Goal: Task Accomplishment & Management: Use online tool/utility

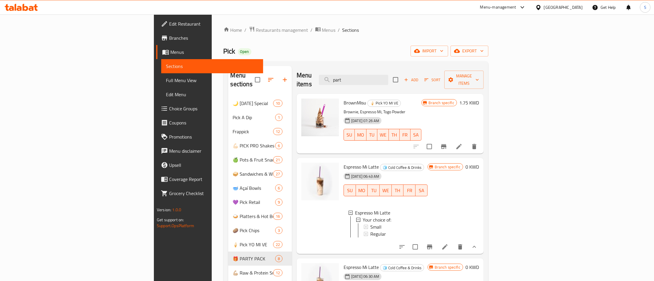
type input "party"
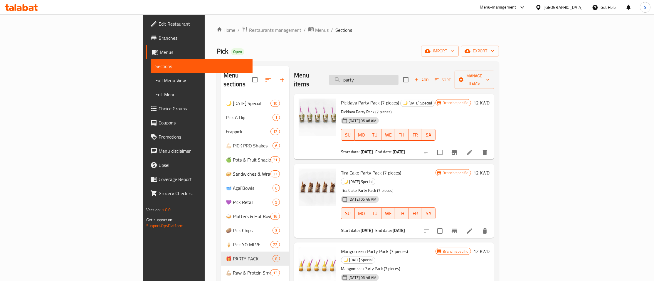
drag, startPoint x: 376, startPoint y: 76, endPoint x: 344, endPoint y: 79, distance: 31.8
click at [344, 79] on input "party" at bounding box center [363, 80] width 69 height 10
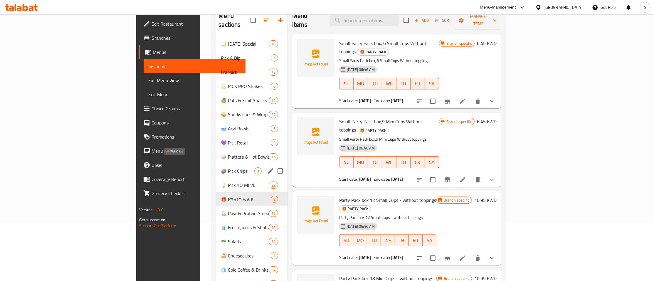
scroll to position [51, 0]
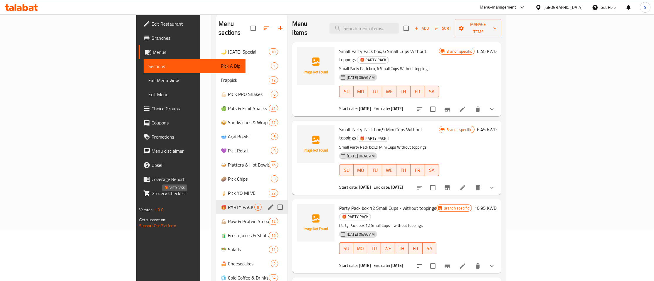
click at [221, 203] on span "🎁 PARTY PACK" at bounding box center [237, 206] width 33 height 7
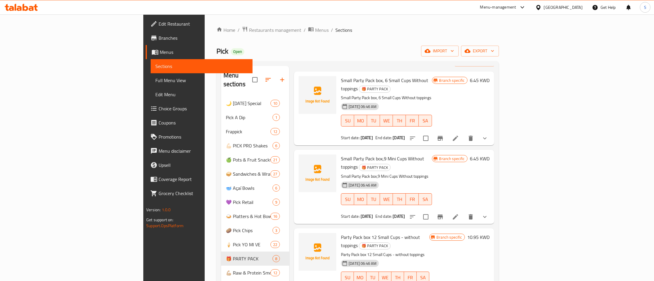
scroll to position [0, 0]
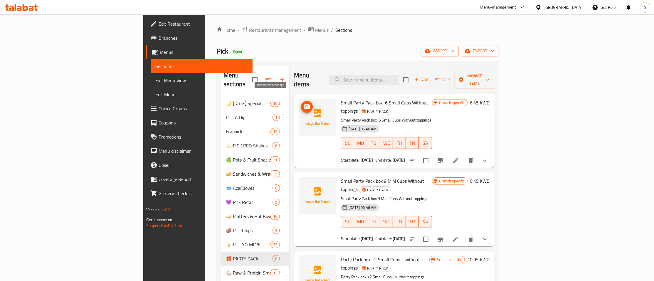
click at [306, 106] on circle "upload picture" at bounding box center [307, 107] width 2 height 2
click at [301, 103] on span "upload picture" at bounding box center [307, 106] width 12 height 7
click at [303, 181] on icon "upload picture" at bounding box center [306, 184] width 7 height 7
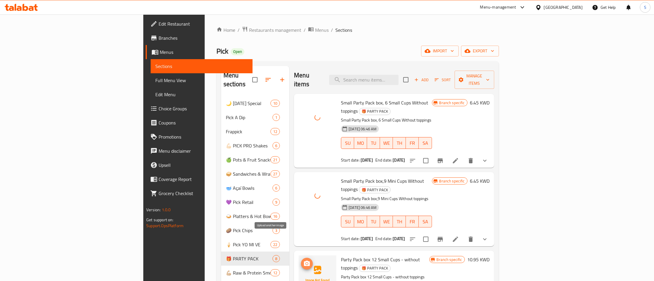
click at [304, 260] on icon "upload picture" at bounding box center [307, 262] width 6 height 5
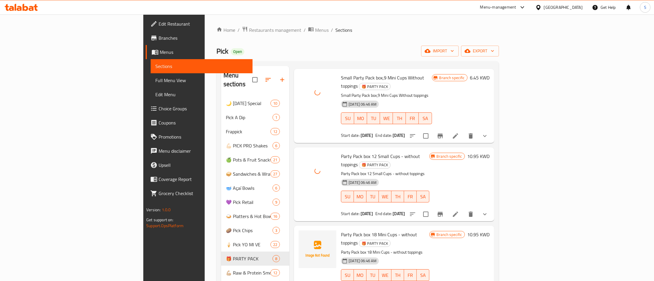
scroll to position [140, 0]
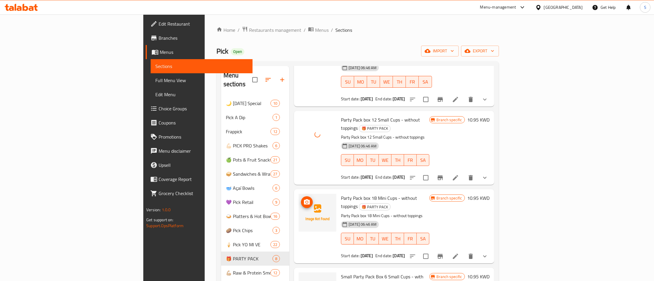
click at [303, 198] on icon "upload picture" at bounding box center [306, 201] width 7 height 7
click at [306, 279] on circle "upload picture" at bounding box center [307, 280] width 2 height 2
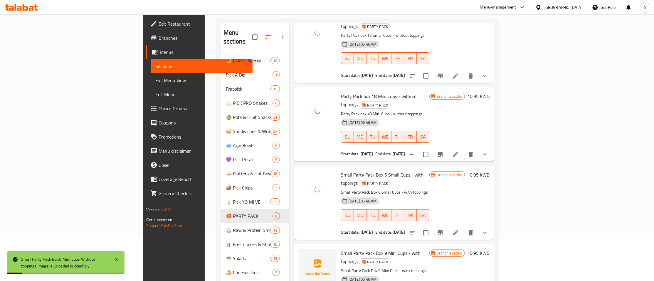
scroll to position [95, 0]
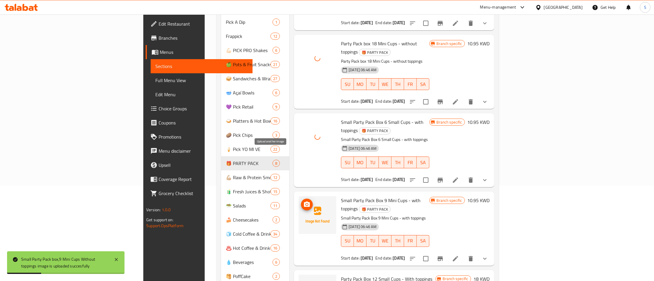
click at [304, 201] on icon "upload picture" at bounding box center [307, 203] width 6 height 5
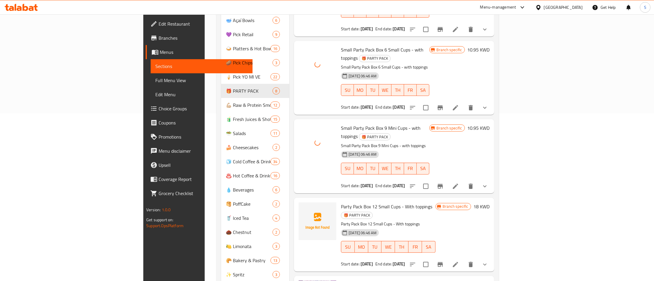
scroll to position [178, 0]
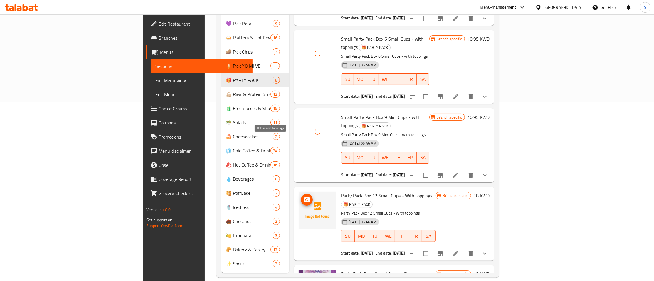
click at [304, 197] on icon "upload picture" at bounding box center [307, 199] width 6 height 5
click at [304, 275] on icon "upload picture" at bounding box center [307, 277] width 6 height 5
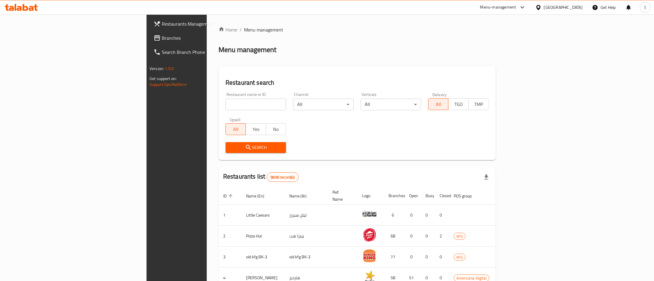
click at [226, 103] on input "search" at bounding box center [256, 104] width 61 height 12
type input "pick"
click button "Search" at bounding box center [256, 147] width 61 height 11
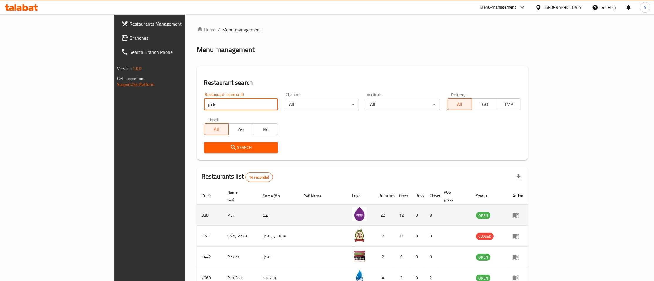
click at [528, 213] on td "enhanced table" at bounding box center [518, 214] width 20 height 21
click at [519, 213] on icon "enhanced table" at bounding box center [516, 215] width 6 height 5
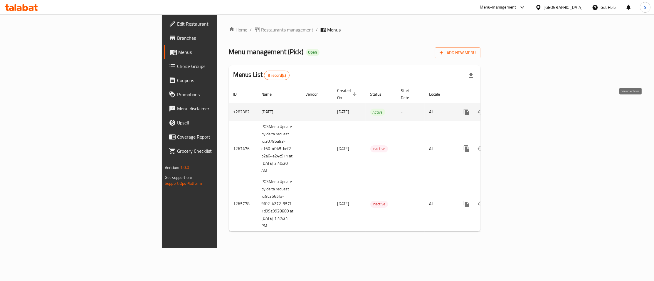
click at [513, 108] on icon "enhanced table" at bounding box center [509, 111] width 7 height 7
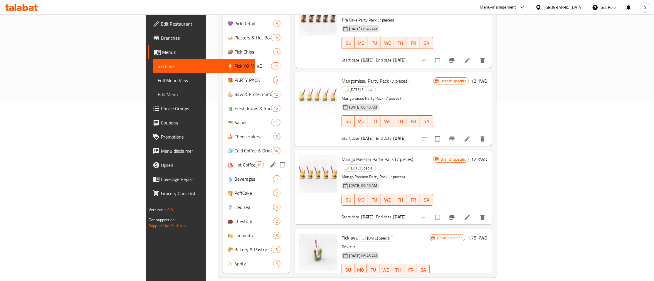
scroll to position [115, 0]
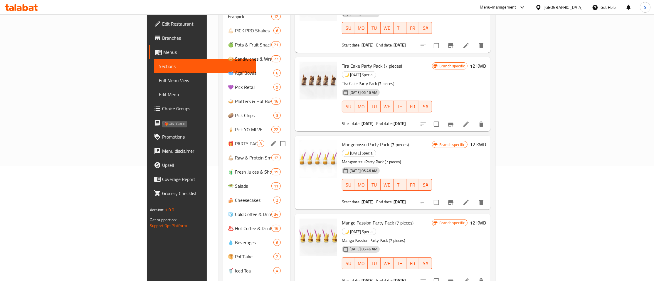
click at [228, 140] on span "🎁 PARTY PACK" at bounding box center [242, 143] width 29 height 7
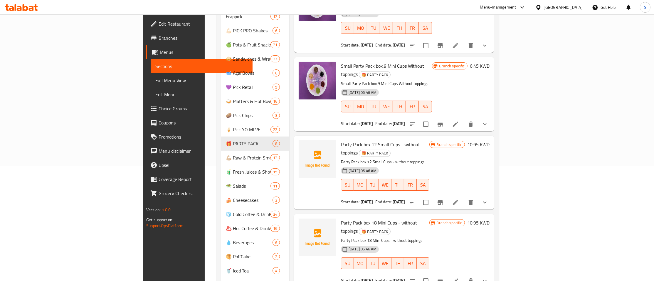
click at [159, 108] on span "Choice Groups" at bounding box center [203, 108] width 89 height 7
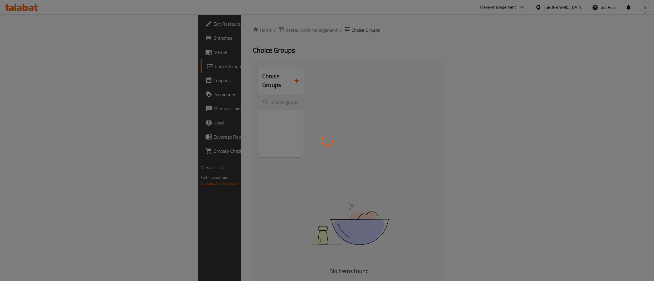
click at [321, 43] on div at bounding box center [327, 140] width 654 height 281
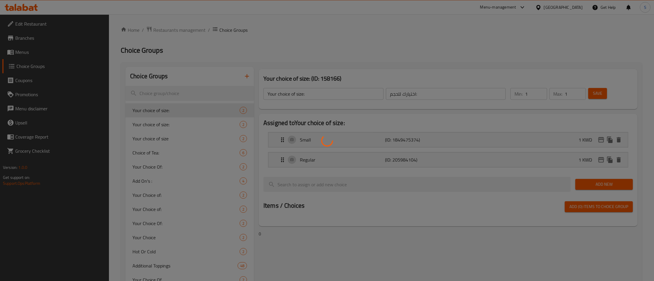
click at [375, 189] on div at bounding box center [327, 140] width 654 height 281
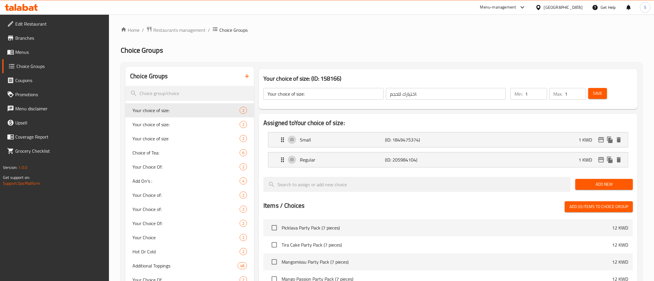
click at [205, 92] on input "search" at bounding box center [189, 93] width 129 height 15
click at [192, 93] on input "search" at bounding box center [189, 93] width 129 height 15
paste input "Original Yo Copy"
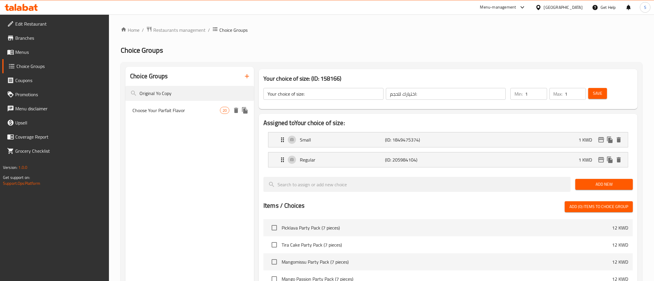
type input "Original Yo Copy"
click at [193, 110] on span "Choose Your Parfait Flavor" at bounding box center [176, 110] width 88 height 7
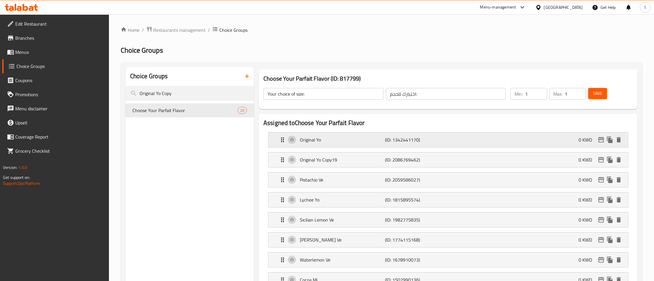
type input "Choose Your Parfait Flavor"
click at [467, 160] on div "Original Yo Copy19 (ID: 2086769462) 0 KWD" at bounding box center [450, 159] width 342 height 15
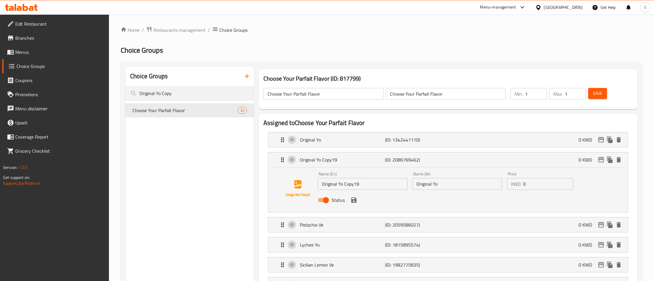
click at [366, 184] on input "Original Yo Copy19" at bounding box center [363, 184] width 90 height 12
paste input "Peach Yo"
type input "Peach Yo"
click at [455, 180] on input "Original Yo" at bounding box center [457, 184] width 90 height 12
paste input "خوخ يو"
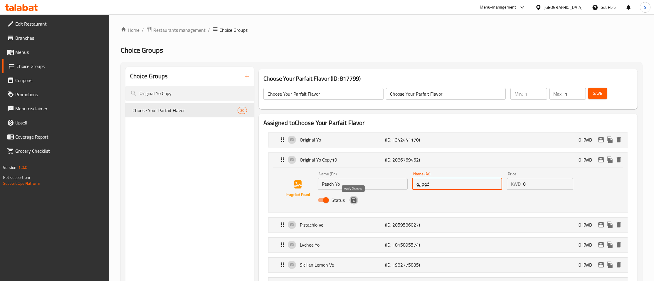
click at [355, 201] on icon "save" at bounding box center [353, 199] width 5 height 5
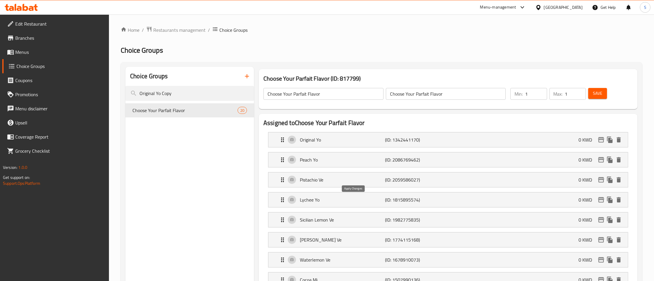
type input "خوخ يو"
click at [597, 95] on span "Save" at bounding box center [597, 93] width 9 height 7
click at [600, 91] on span "Save" at bounding box center [597, 93] width 9 height 7
